Goal: Task Accomplishment & Management: Manage account settings

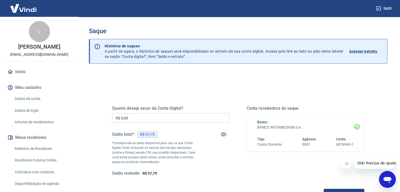
click at [171, 113] on input "R$ 0,00" at bounding box center [171, 118] width 118 height 10
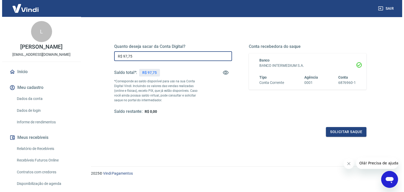
scroll to position [68, 0]
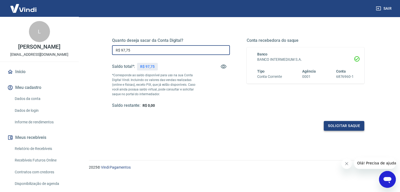
type input "R$ 97,75"
click at [338, 123] on button "Solicitar saque" at bounding box center [343, 126] width 40 height 10
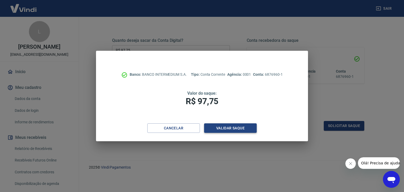
click at [220, 125] on button "Validar saque" at bounding box center [230, 128] width 53 height 10
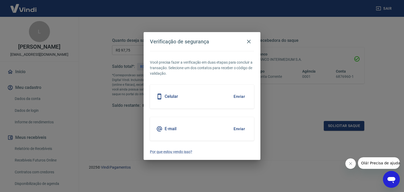
click at [235, 128] on button "Enviar" at bounding box center [238, 128] width 17 height 11
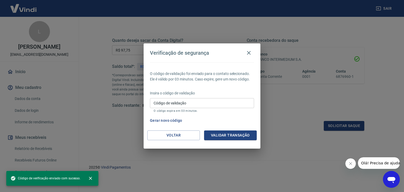
click at [211, 100] on input "Código de validação" at bounding box center [202, 103] width 104 height 10
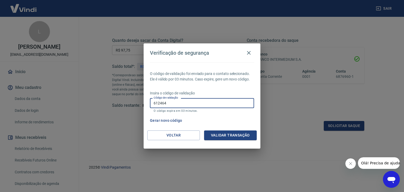
type input "612464"
click at [241, 134] on button "Validar transação" at bounding box center [230, 135] width 53 height 10
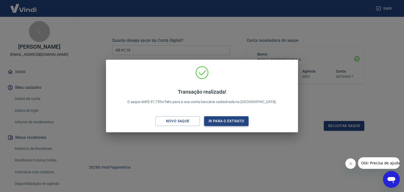
click at [220, 121] on button "Ir para o extrato" at bounding box center [226, 121] width 44 height 10
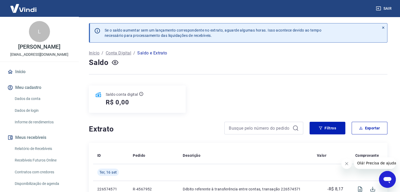
click at [20, 70] on link "Início" at bounding box center [39, 72] width 66 height 12
